Goal: Transaction & Acquisition: Obtain resource

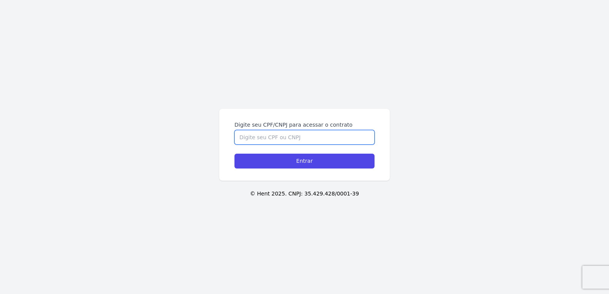
click at [301, 139] on input "Digite seu CPF/CNPJ para acessar o contrato" at bounding box center [305, 137] width 140 height 14
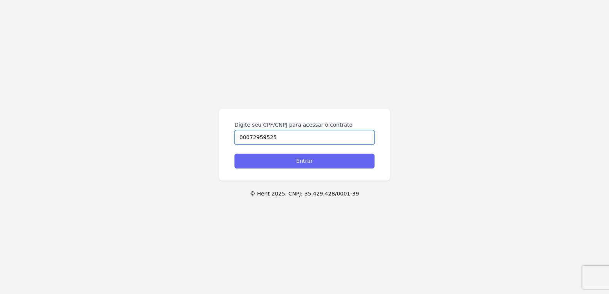
type input "00072959525"
click at [316, 163] on input "Entrar" at bounding box center [305, 161] width 140 height 15
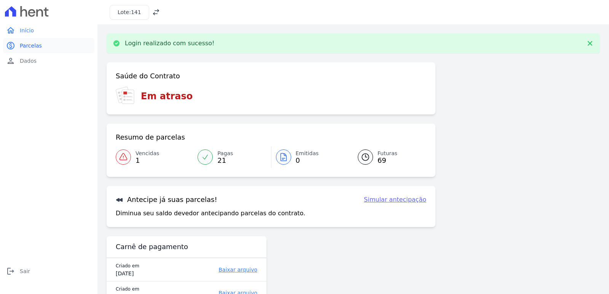
click at [26, 47] on span "Parcelas" at bounding box center [31, 46] width 22 height 8
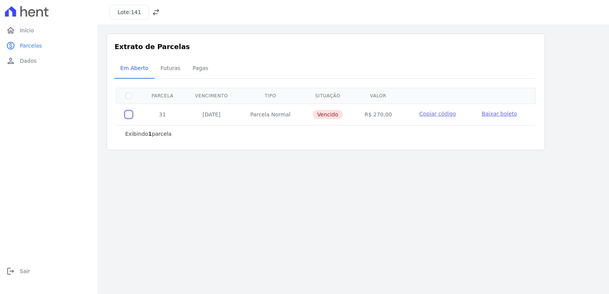
click at [129, 117] on input "checkbox" at bounding box center [129, 115] width 6 height 6
checkbox input "true"
click at [501, 115] on span "Baixar boleto" at bounding box center [499, 114] width 35 height 6
click at [125, 10] on h3 "Lote: 141" at bounding box center [130, 12] width 24 height 8
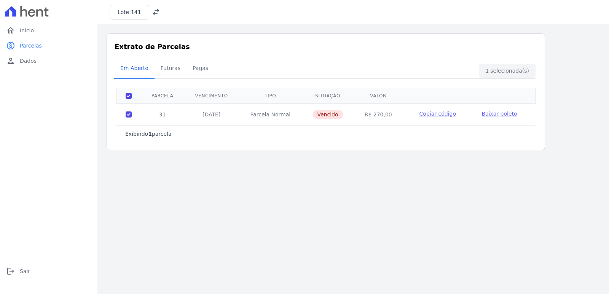
click at [161, 10] on div "Lote: 141" at bounding box center [353, 12] width 512 height 24
click at [155, 12] on icon at bounding box center [156, 12] width 8 height 8
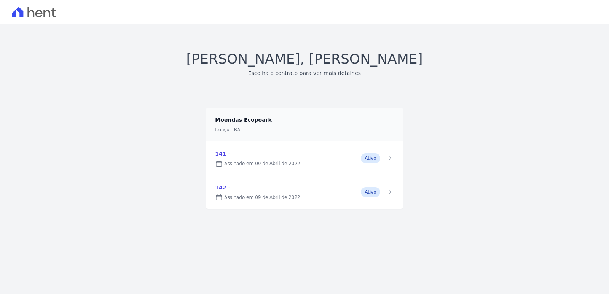
drag, startPoint x: 249, startPoint y: 192, endPoint x: 254, endPoint y: 193, distance: 4.6
click at [249, 193] on link at bounding box center [304, 193] width 197 height 34
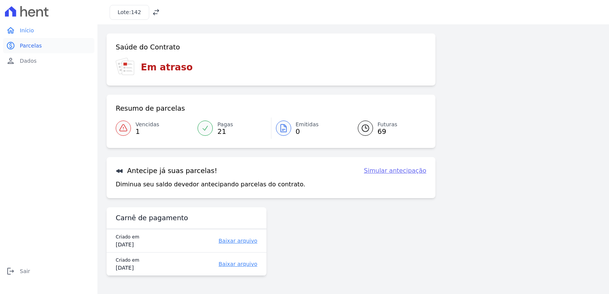
click at [31, 44] on span "Parcelas" at bounding box center [31, 46] width 22 height 8
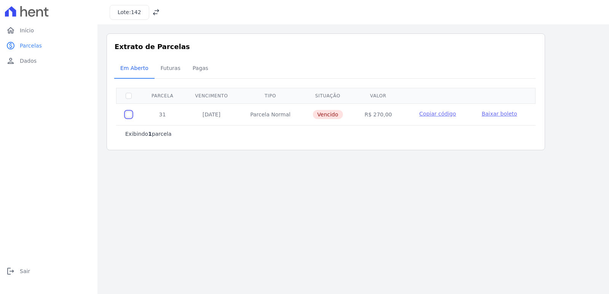
click at [128, 113] on input "checkbox" at bounding box center [129, 115] width 6 height 6
checkbox input "true"
click at [496, 112] on span "Baixar boleto" at bounding box center [499, 114] width 35 height 6
